Goal: Task Accomplishment & Management: Use online tool/utility

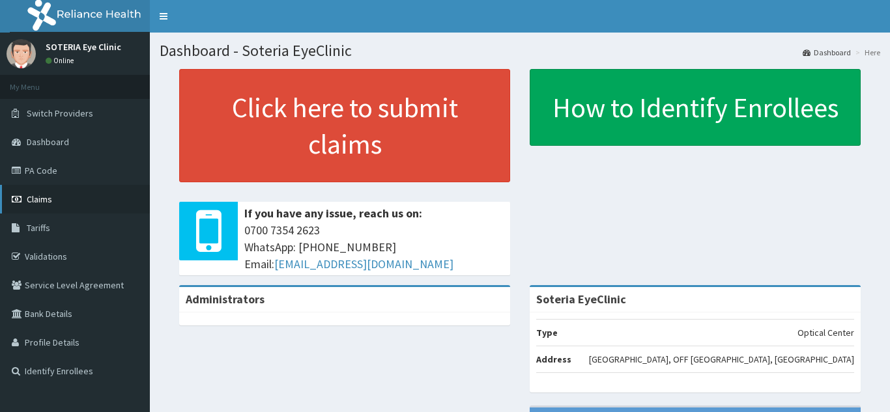
click at [43, 197] on span "Claims" at bounding box center [39, 199] width 25 height 12
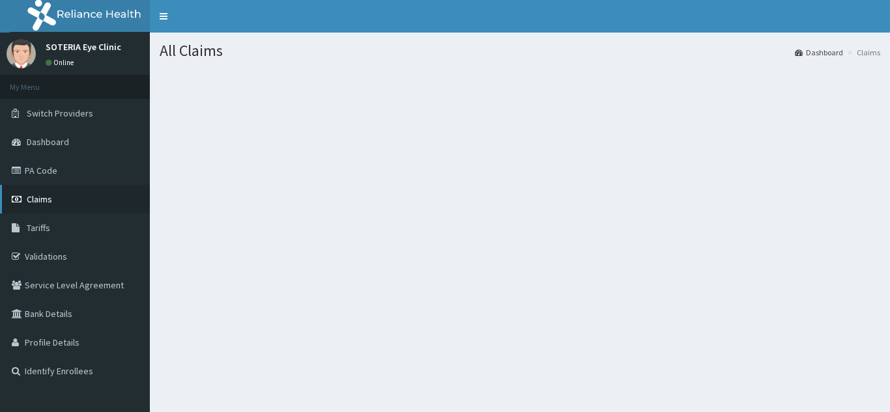
click at [42, 202] on span "Claims" at bounding box center [39, 199] width 25 height 12
